Goal: Task Accomplishment & Management: Manage account settings

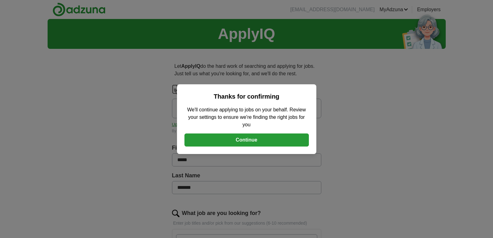
click at [241, 138] on button "Continue" at bounding box center [246, 139] width 124 height 13
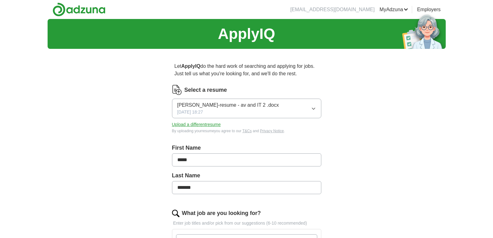
click at [317, 105] on button "[PERSON_NAME]-resume - av and IT 2 .docx [DATE] 18:27" at bounding box center [246, 109] width 149 height 20
click at [217, 123] on button "Upload a different resume" at bounding box center [196, 124] width 49 height 7
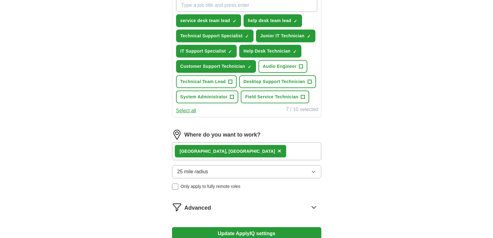
scroll to position [249, 0]
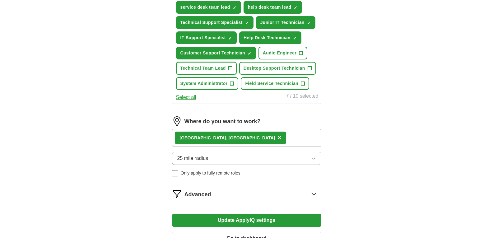
click at [230, 69] on span "+" at bounding box center [230, 68] width 4 height 5
click at [310, 68] on span "+" at bounding box center [310, 68] width 4 height 5
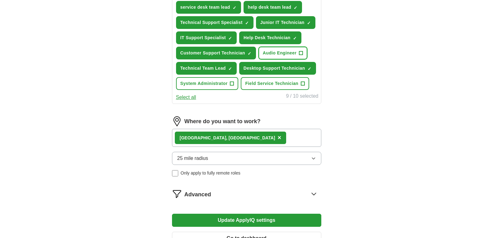
click at [300, 53] on span "+" at bounding box center [301, 53] width 4 height 5
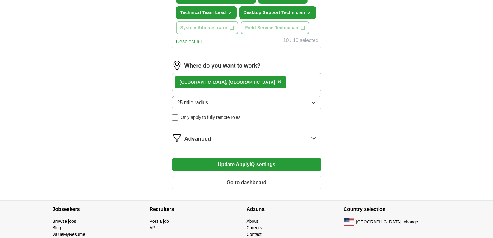
scroll to position [311, 0]
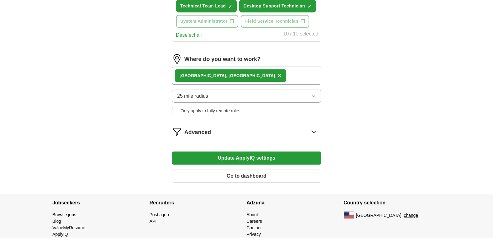
click at [262, 157] on button "Update ApplyIQ settings" at bounding box center [246, 157] width 149 height 13
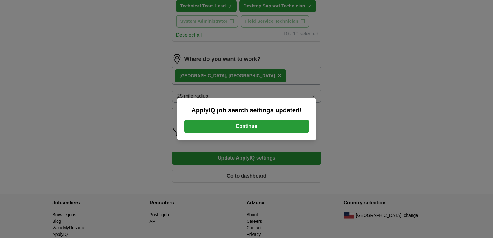
click at [257, 124] on button "Continue" at bounding box center [246, 126] width 124 height 13
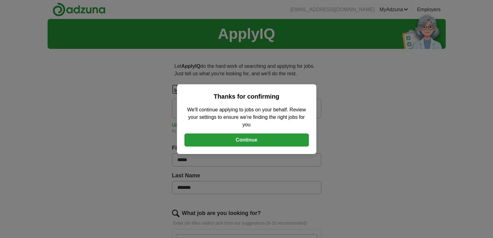
click at [236, 143] on button "Continue" at bounding box center [246, 139] width 124 height 13
